Goal: Task Accomplishment & Management: Manage account settings

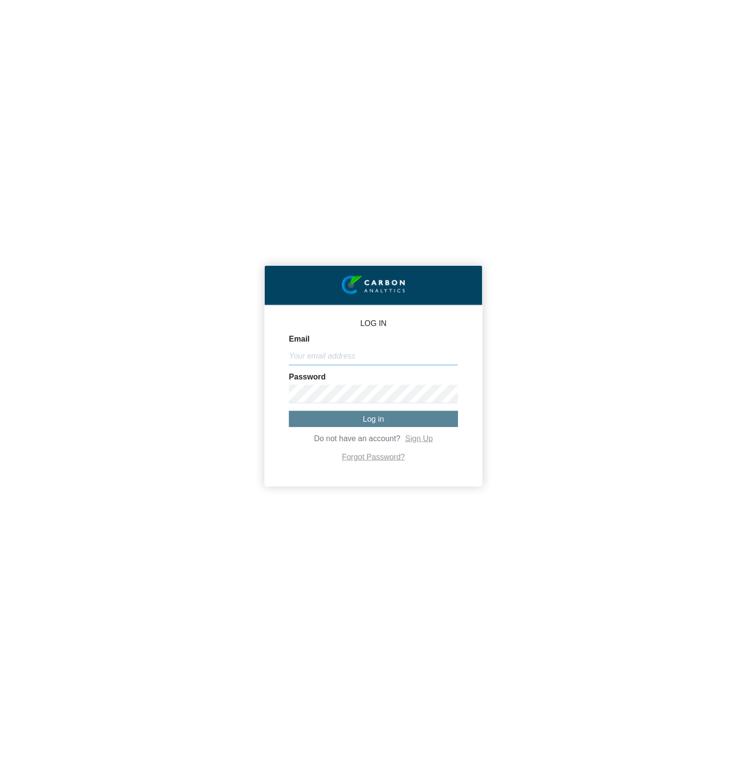
click at [428, 352] on input "Email" at bounding box center [373, 356] width 169 height 18
paste input "[PERSON_NAME][EMAIL_ADDRESS][DOMAIN_NAME]"
type input "[PERSON_NAME][EMAIL_ADDRESS][DOMAIN_NAME]"
click at [383, 423] on button "Log in" at bounding box center [373, 419] width 169 height 16
click at [584, 374] on div "LOG IN Email [PERSON_NAME][EMAIL_ADDRESS][DOMAIN_NAME] Password Do not have an …" at bounding box center [373, 378] width 747 height 757
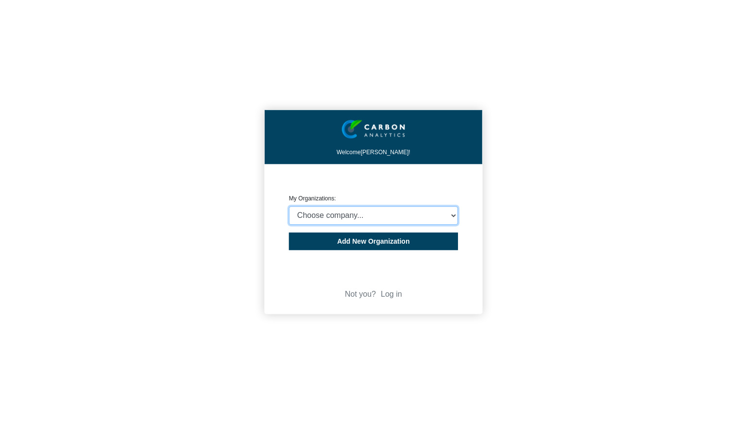
select select "4403414"
click at [289, 206] on select "Choose company... CARBON ANALYTICS LIMITED test6 Nekton Capital Limited Pacha S…" at bounding box center [373, 215] width 169 height 18
click at [584, 242] on div "Welcome [PERSON_NAME]! CREATE ORGANIZATION My Organizations: Choose company... …" at bounding box center [373, 214] width 747 height 429
